Goal: Task Accomplishment & Management: Manage account settings

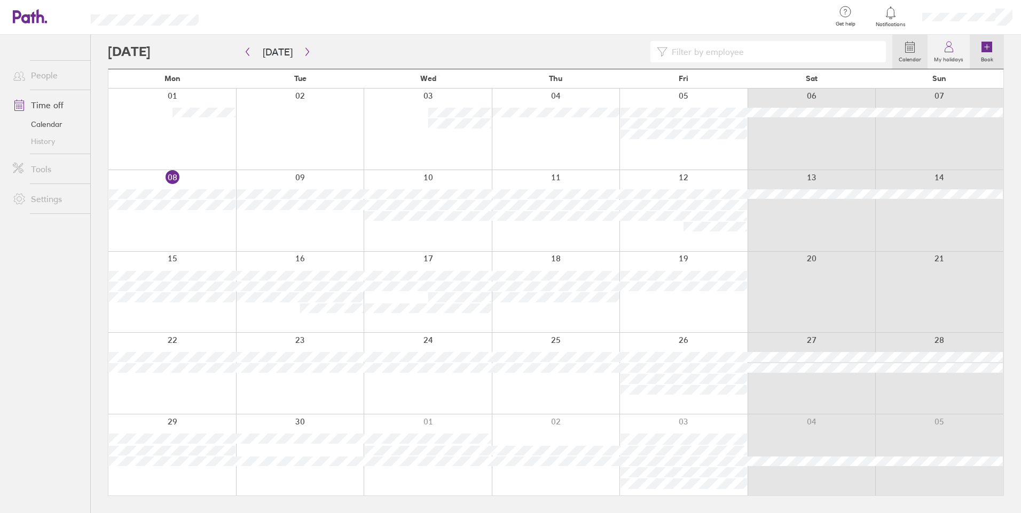
click at [979, 57] on label "Book" at bounding box center [986, 58] width 25 height 10
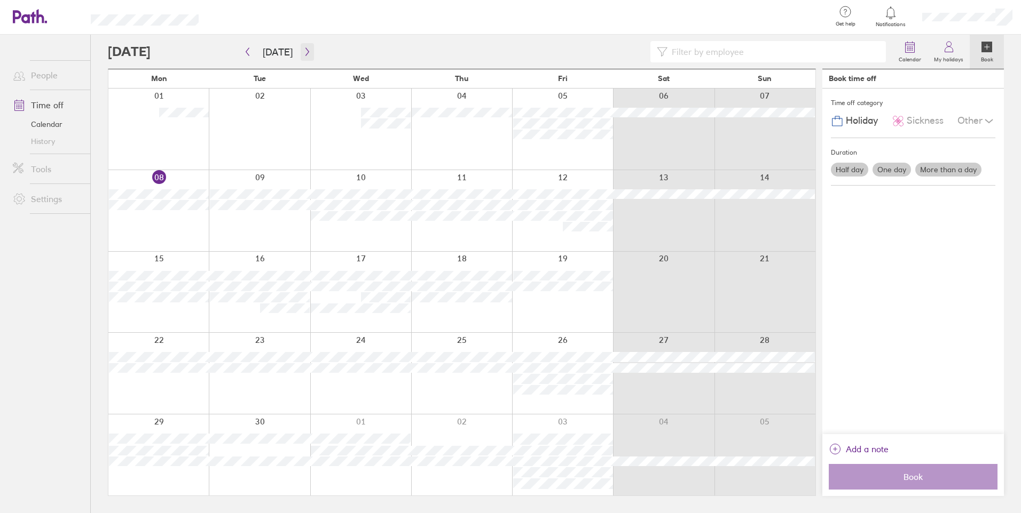
click at [303, 56] on icon "button" at bounding box center [307, 52] width 8 height 9
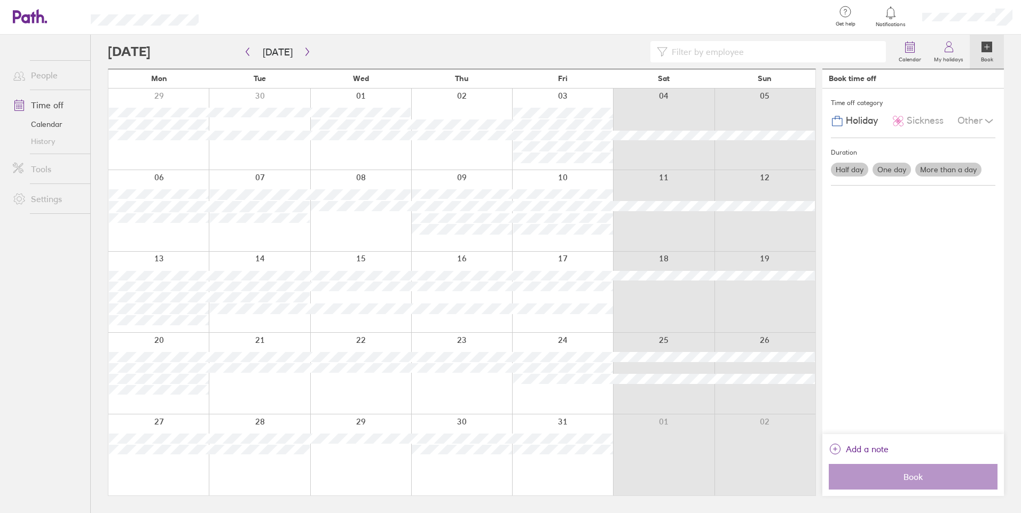
click at [883, 171] on label "One day" at bounding box center [891, 170] width 38 height 14
click at [0, 0] on input "One day" at bounding box center [0, 0] width 0 height 0
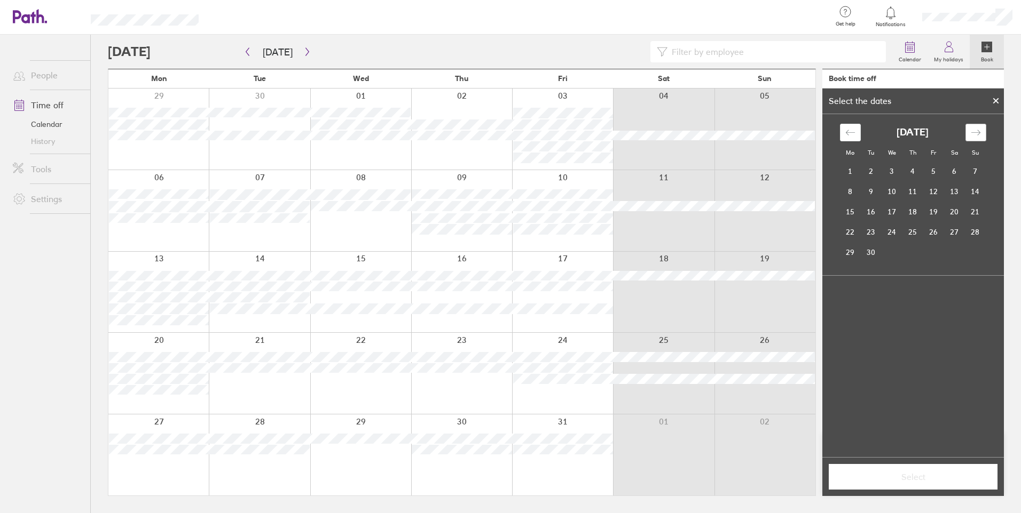
click at [976, 136] on icon "Move forward to switch to the next month." at bounding box center [975, 133] width 10 height 10
click at [939, 214] on td "14" at bounding box center [933, 212] width 21 height 20
click at [911, 483] on button "Select" at bounding box center [912, 477] width 169 height 26
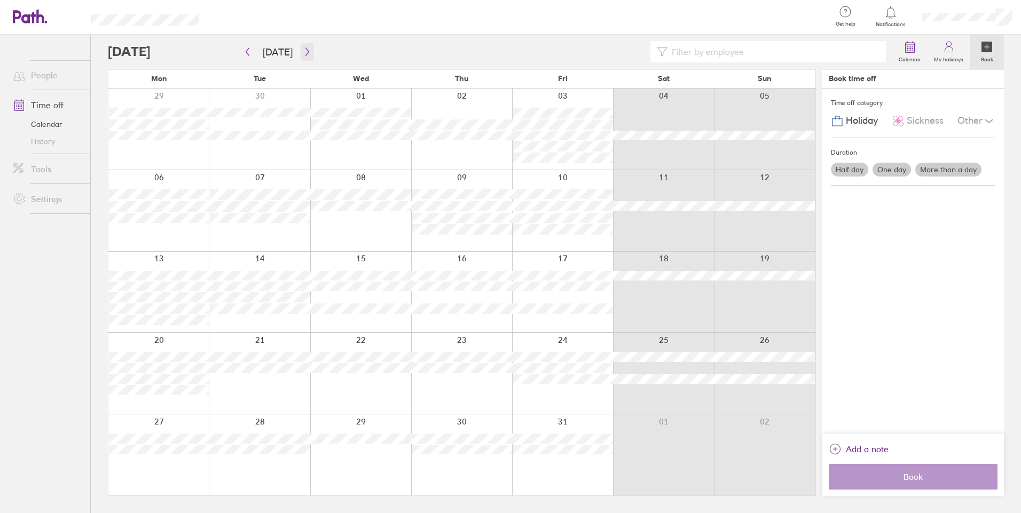
click at [305, 52] on icon "button" at bounding box center [306, 52] width 3 height 8
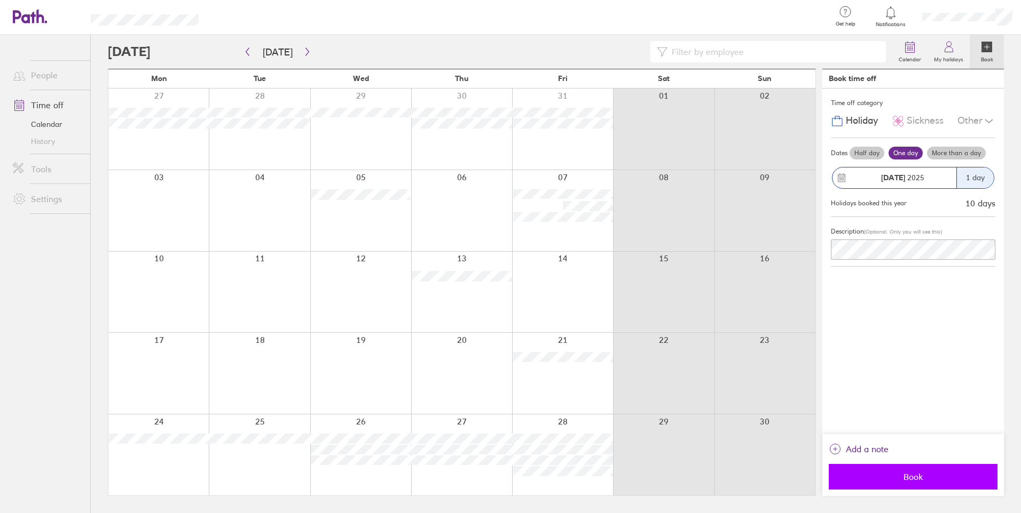
click at [863, 473] on span "Book" at bounding box center [913, 477] width 154 height 10
